Goal: Information Seeking & Learning: Learn about a topic

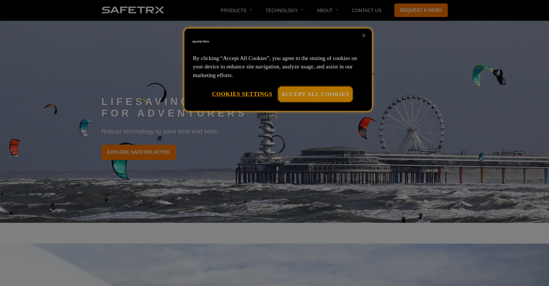
click at [315, 92] on button "Accept All Cookies" at bounding box center [315, 93] width 74 height 15
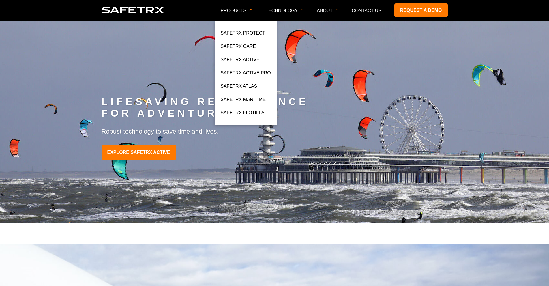
click at [251, 9] on p "Products" at bounding box center [236, 14] width 32 height 12
click at [254, 61] on link "SafeTrx Active" at bounding box center [239, 61] width 39 height 10
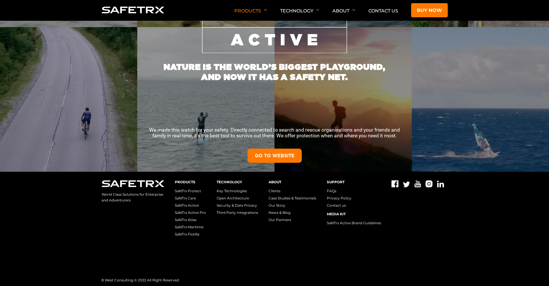
scroll to position [118, 0]
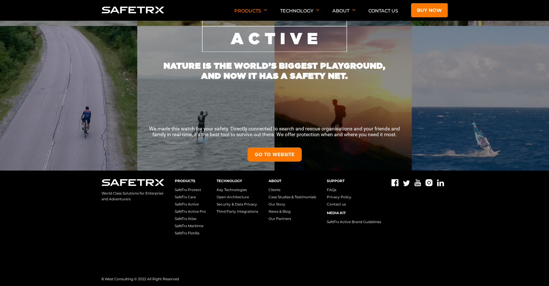
click at [285, 154] on link "GO TO WEBSITE" at bounding box center [274, 154] width 54 height 14
